Goal: Check status: Check status

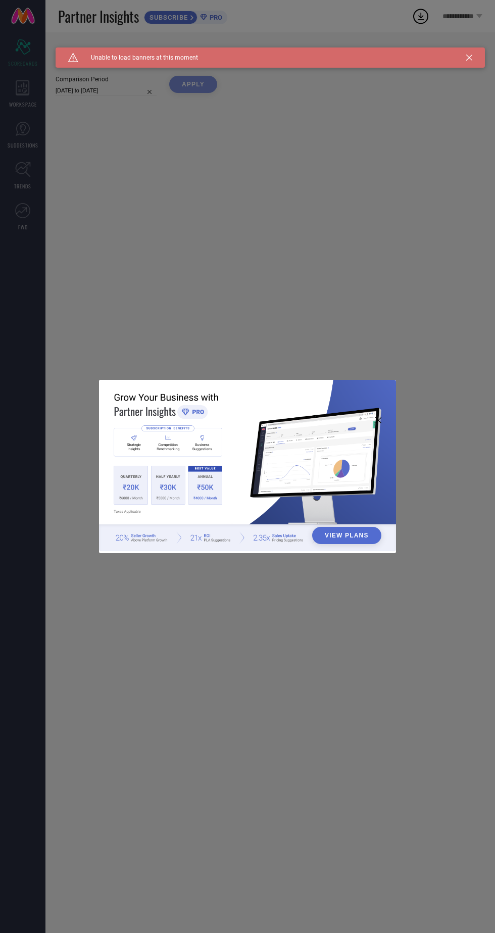
type input "All"
click at [416, 282] on div "View Plans" at bounding box center [247, 466] width 495 height 933
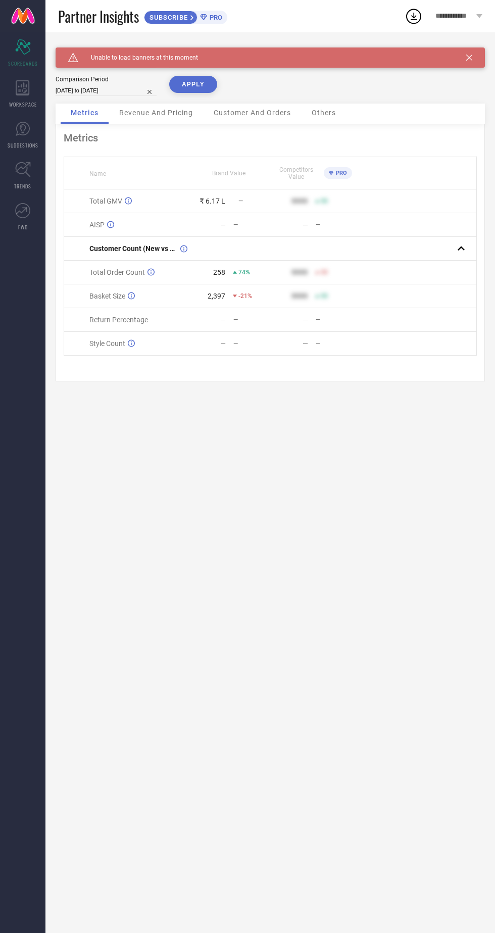
click at [470, 57] on icon at bounding box center [469, 58] width 6 height 6
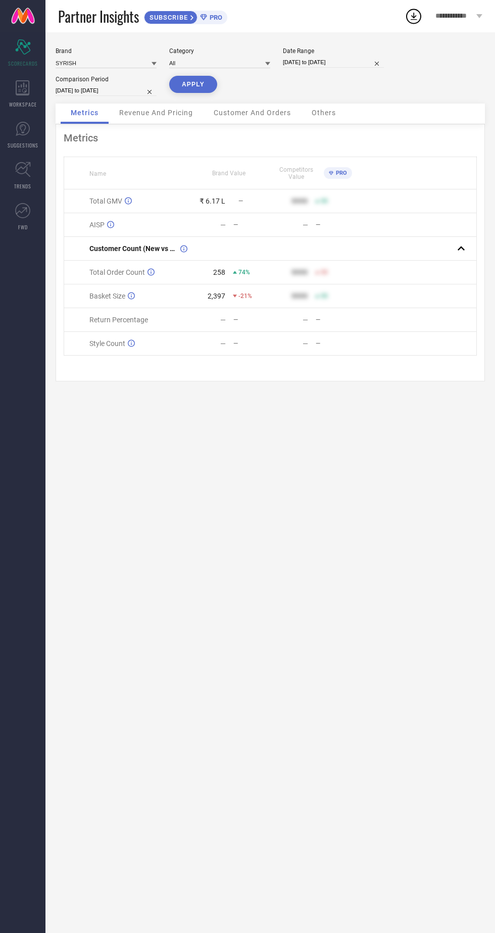
select select "9"
select select "2025"
select select "10"
select select "2025"
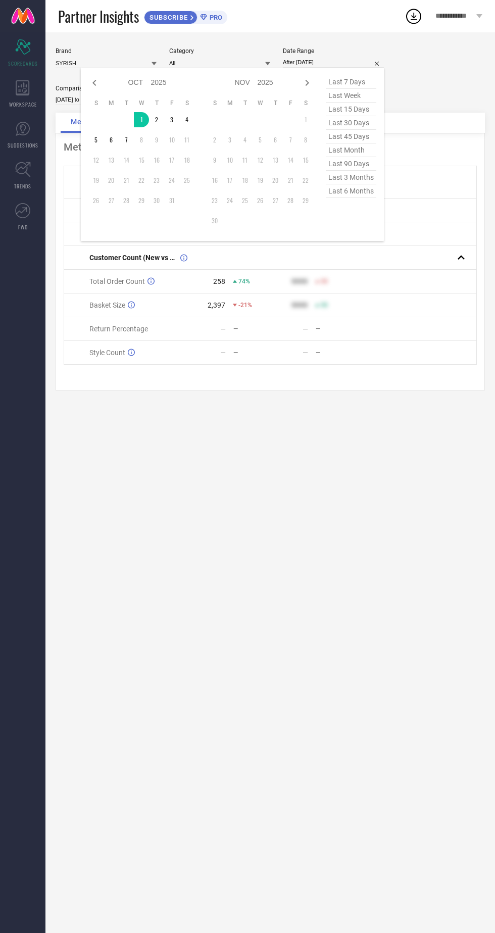
type input "[DATE] to [DATE]"
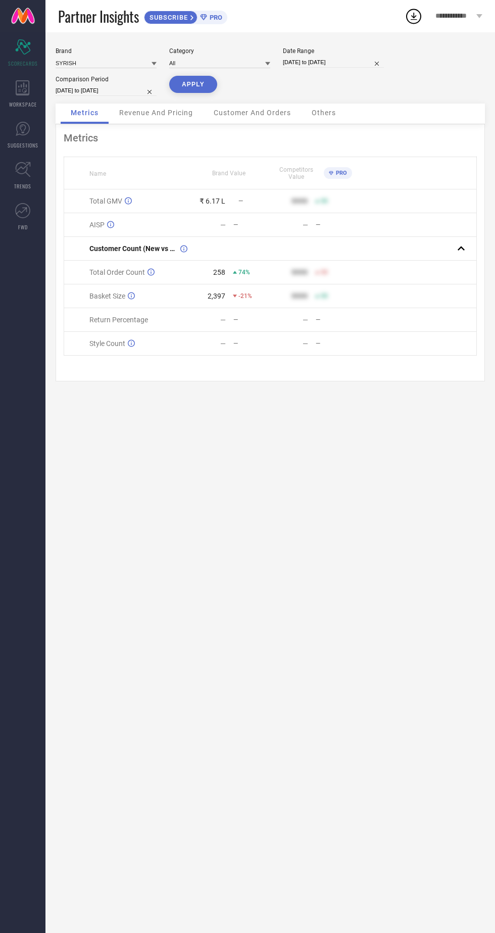
click at [187, 89] on button "APPLY" at bounding box center [193, 84] width 48 height 17
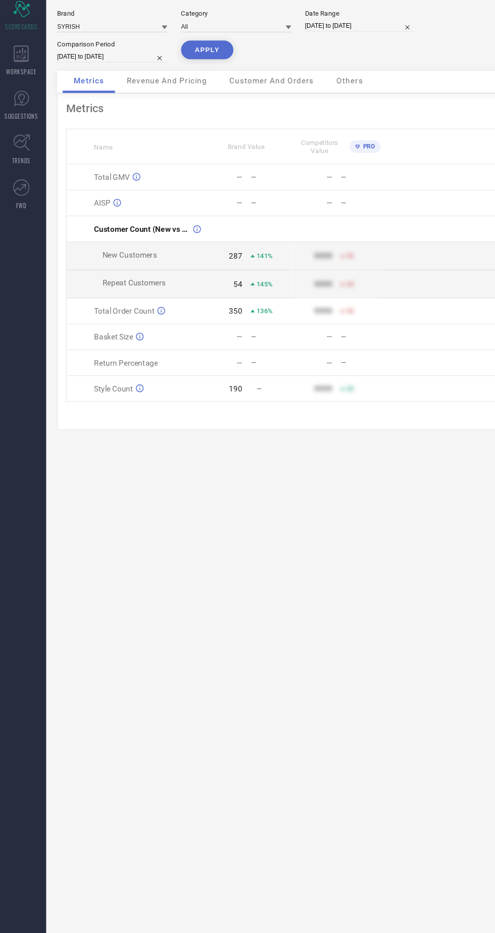
select select "8"
select select "2025"
select select "9"
select select "2025"
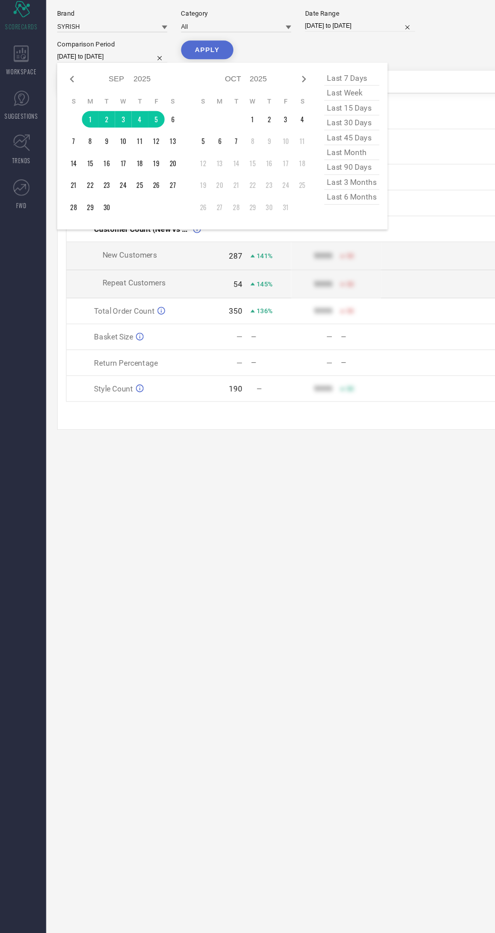
click at [76, 153] on td at bounding box center [70, 148] width 15 height 15
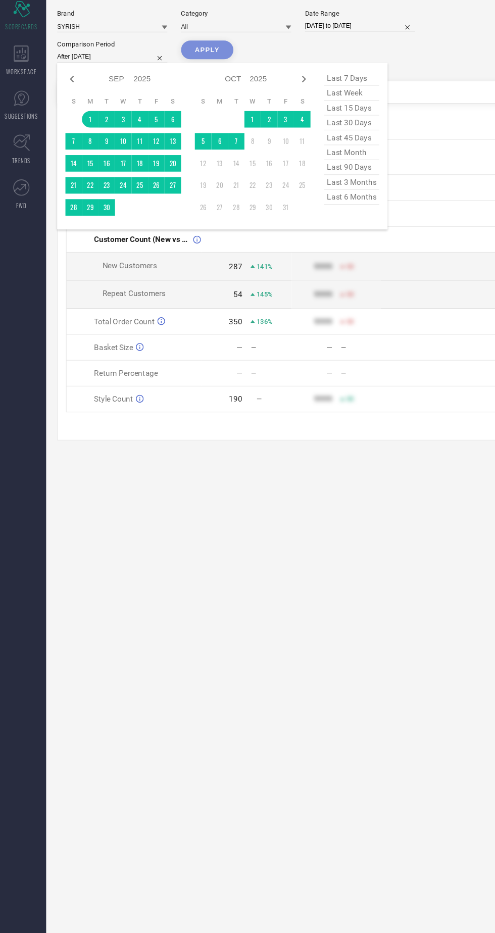
type input "[DATE] to [DATE]"
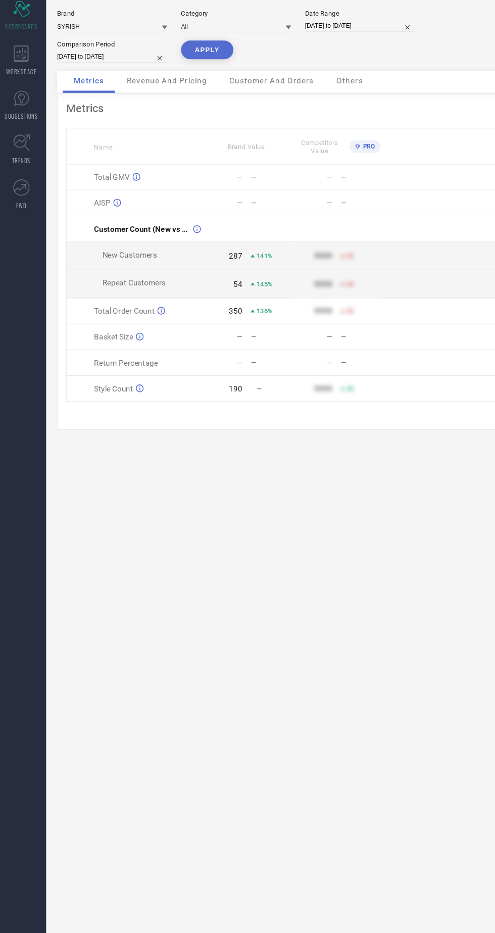
select select "8"
select select "2025"
select select "9"
select select "2025"
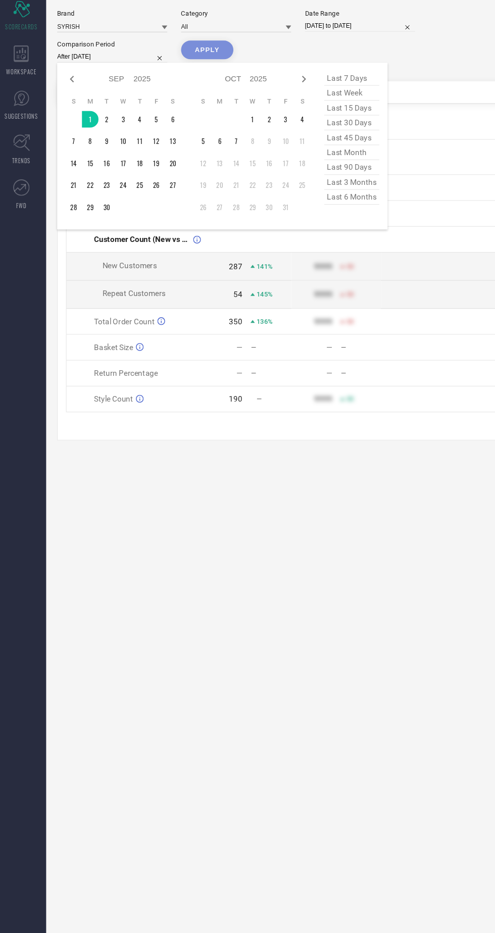
type input "[DATE] to [DATE]"
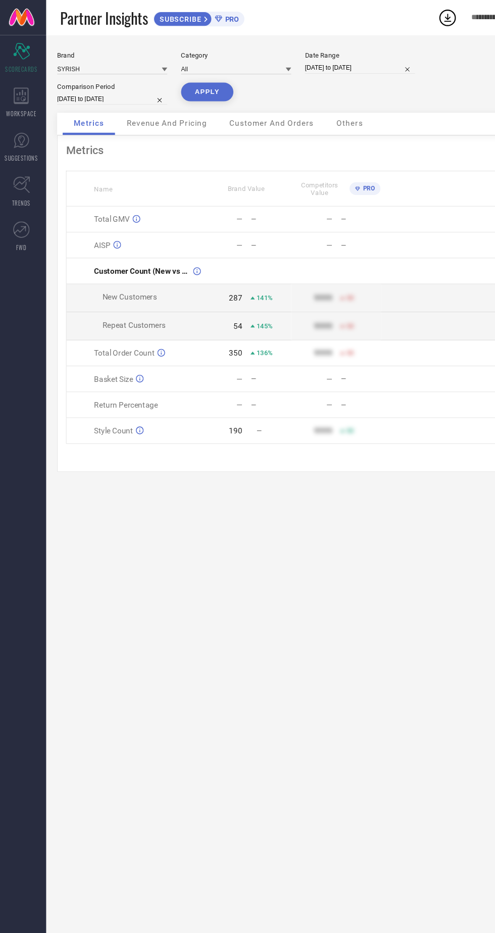
click at [175, 89] on button "APPLY" at bounding box center [193, 84] width 48 height 17
